Goal: Submit feedback/report problem: Submit feedback/report problem

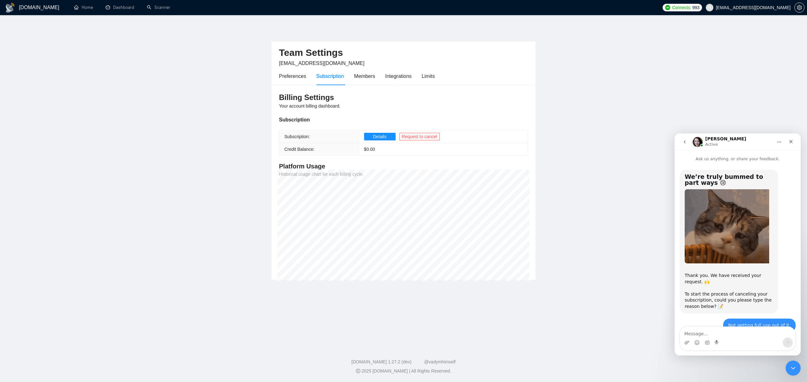
scroll to position [421, 0]
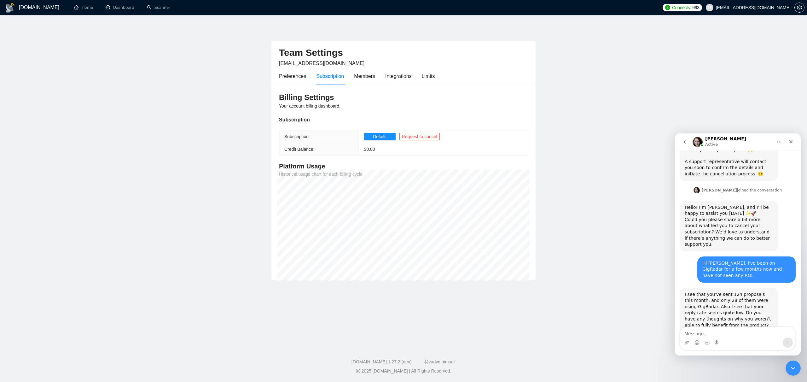
click at [737, 328] on textarea "Message…" at bounding box center [737, 331] width 115 height 11
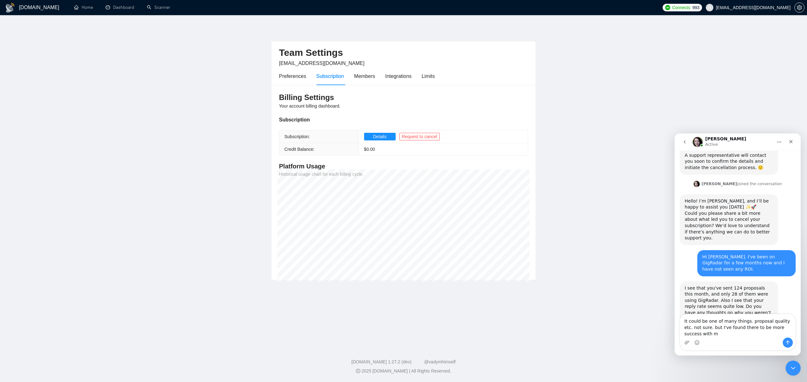
scroll to position [434, 0]
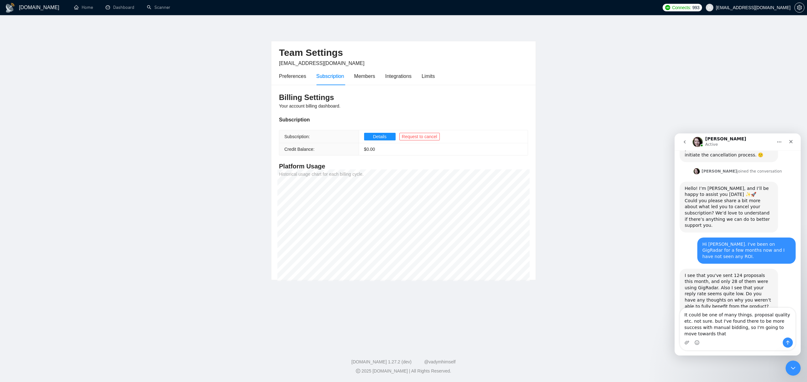
type textarea "It could be one of many things. proposal quality etc. not sure. but I've found …"
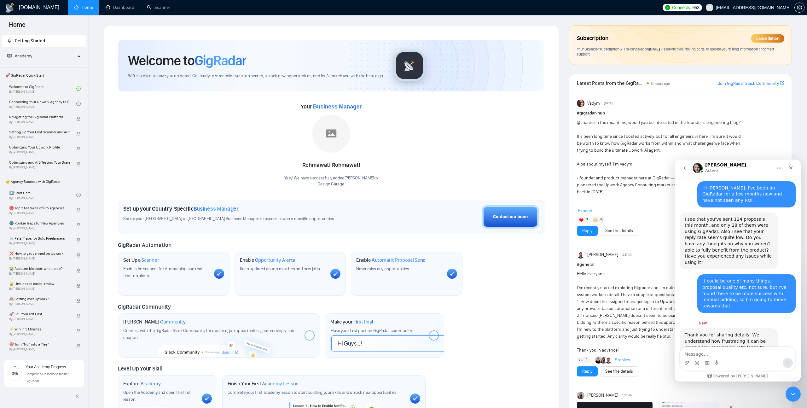
scroll to position [549, 0]
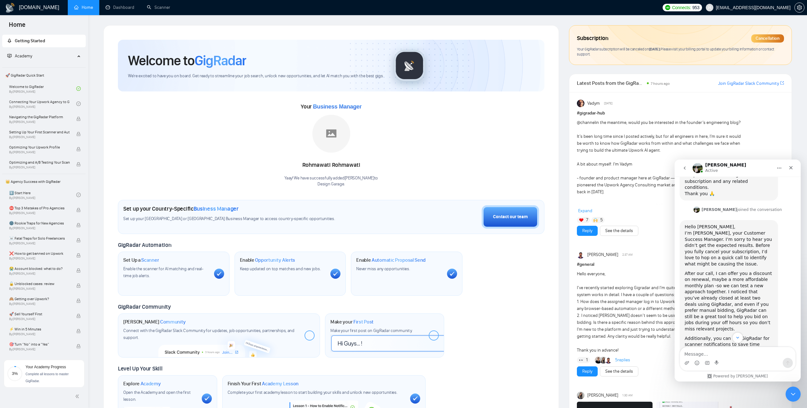
scroll to position [742, 0]
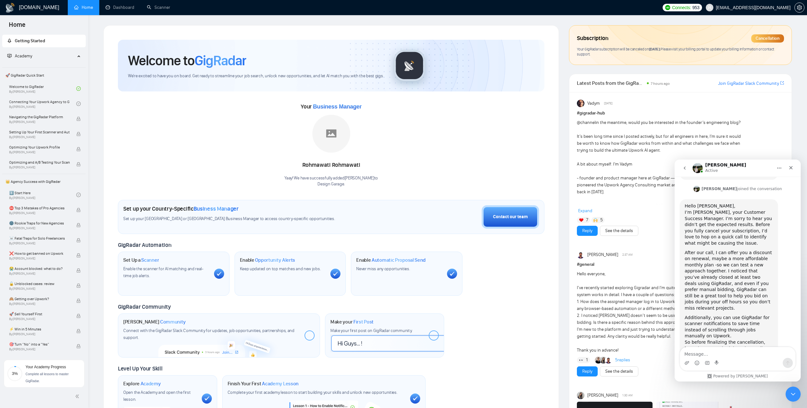
click at [716, 355] on textarea "Message…" at bounding box center [737, 352] width 115 height 11
type textarea "I have only closed 1 deal in 4 months using GigRadar"
click at [118, 10] on link "Dashboard" at bounding box center [120, 7] width 29 height 5
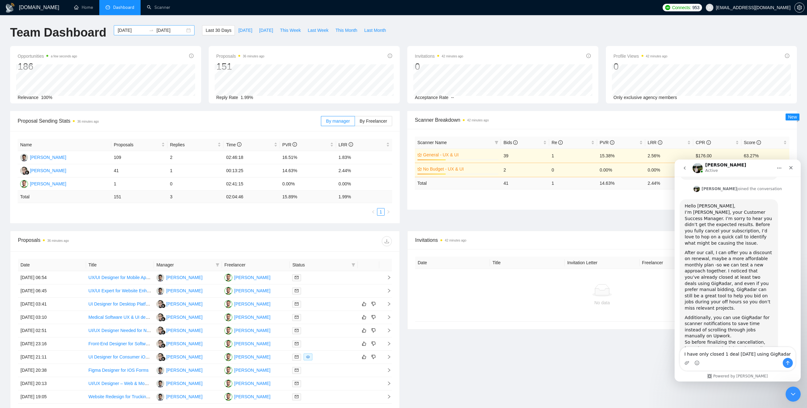
click at [182, 30] on div "2025-09-15 2025-10-15" at bounding box center [154, 30] width 81 height 10
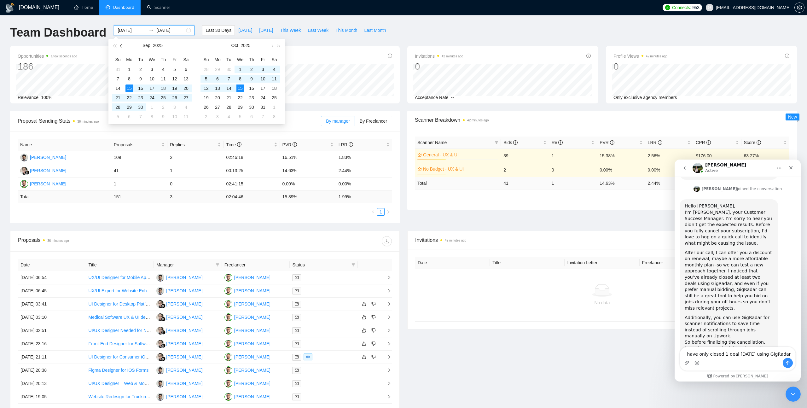
click at [120, 47] on button "button" at bounding box center [121, 45] width 7 height 13
type input "2025-06-01"
click at [115, 67] on div "1" at bounding box center [118, 70] width 8 height 8
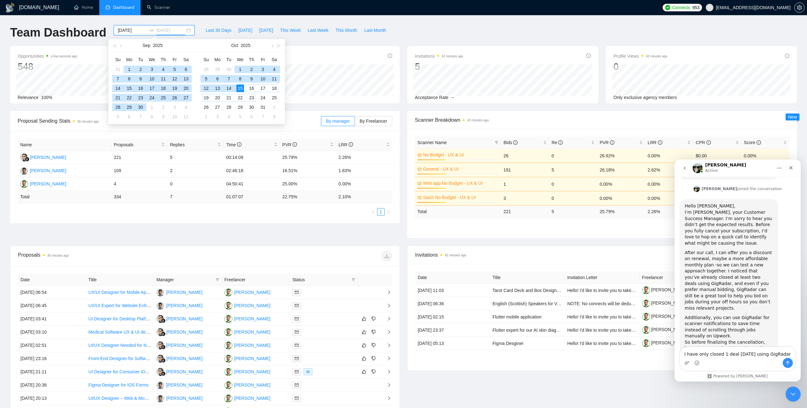
type input "2025-10-15"
click at [334, 40] on div "Last 30 Days Today Yesterday This Week Last Week This Month Last Month" at bounding box center [295, 35] width 195 height 21
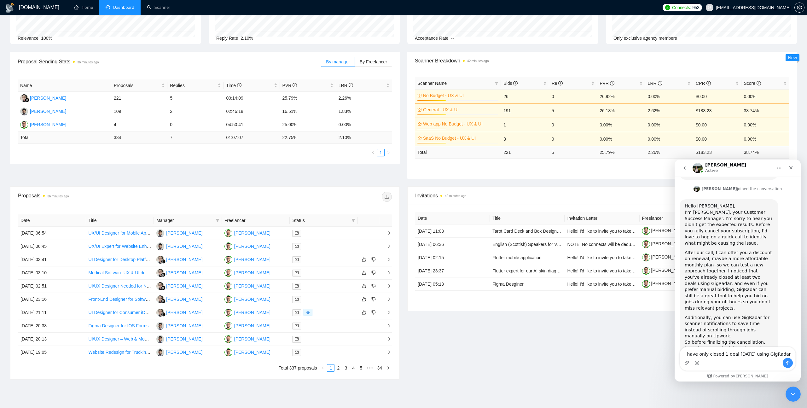
scroll to position [87, 0]
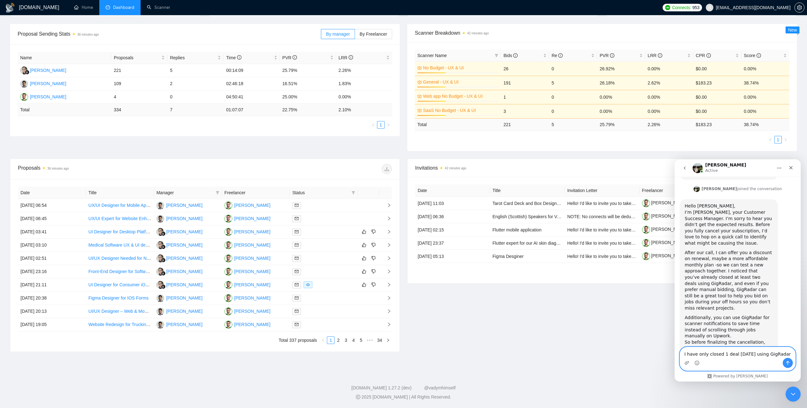
click at [741, 354] on textarea "I have only closed 1 deal in 4 months using GigRadar" at bounding box center [737, 352] width 115 height 11
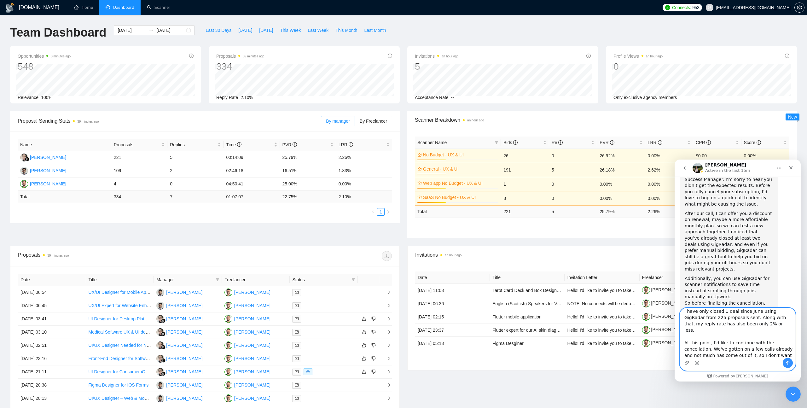
scroll to position [10, 0]
type textarea "I have only closed 1 deal since June using GigRadar from 225 proposals sent. Al…"
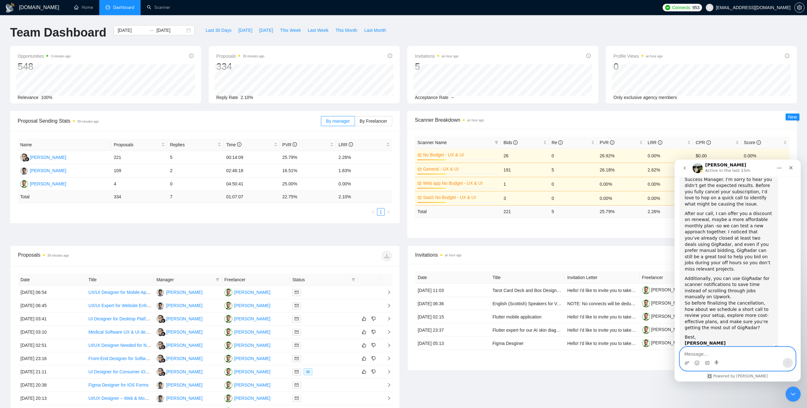
scroll to position [813, 0]
